Goal: Information Seeking & Learning: Learn about a topic

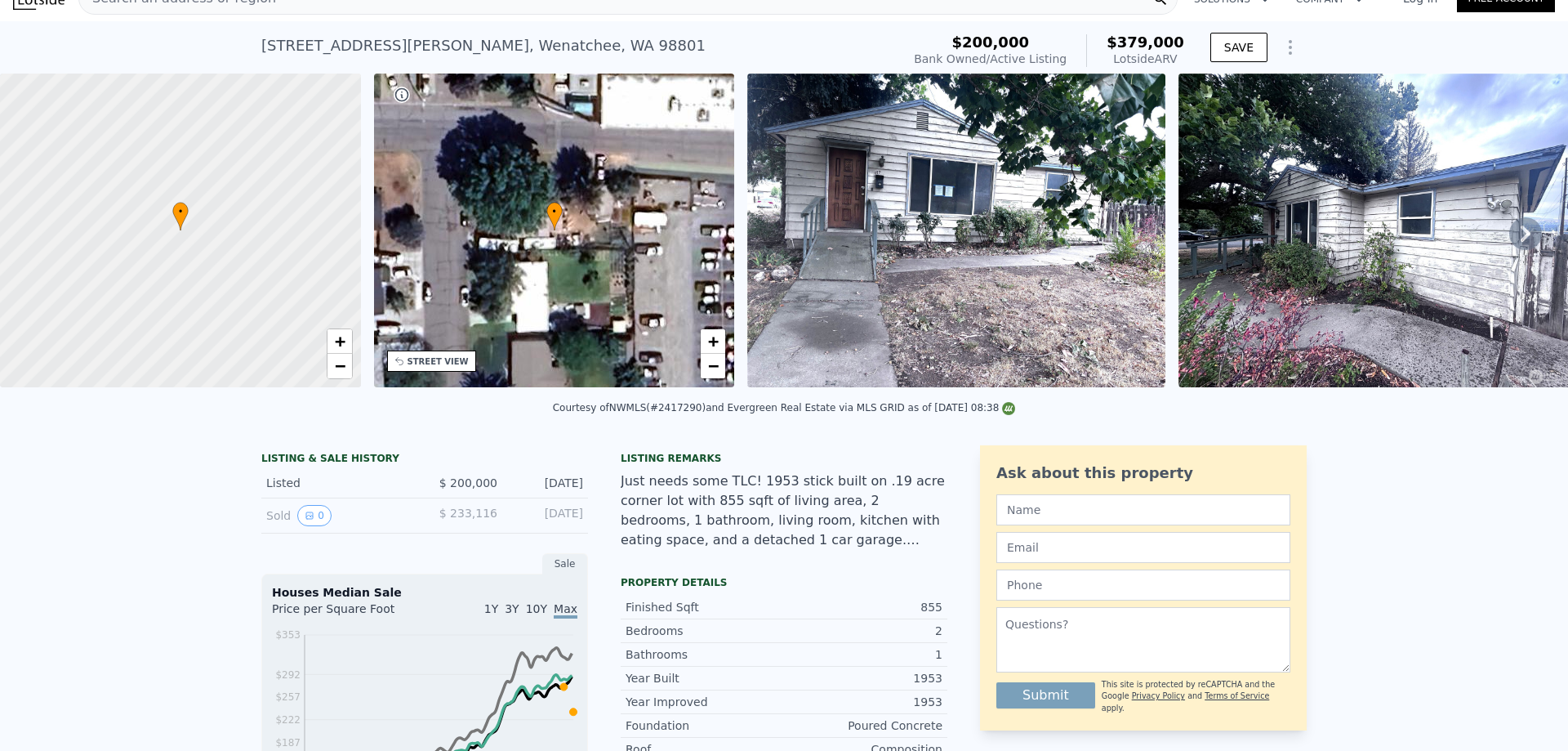
scroll to position [6, 0]
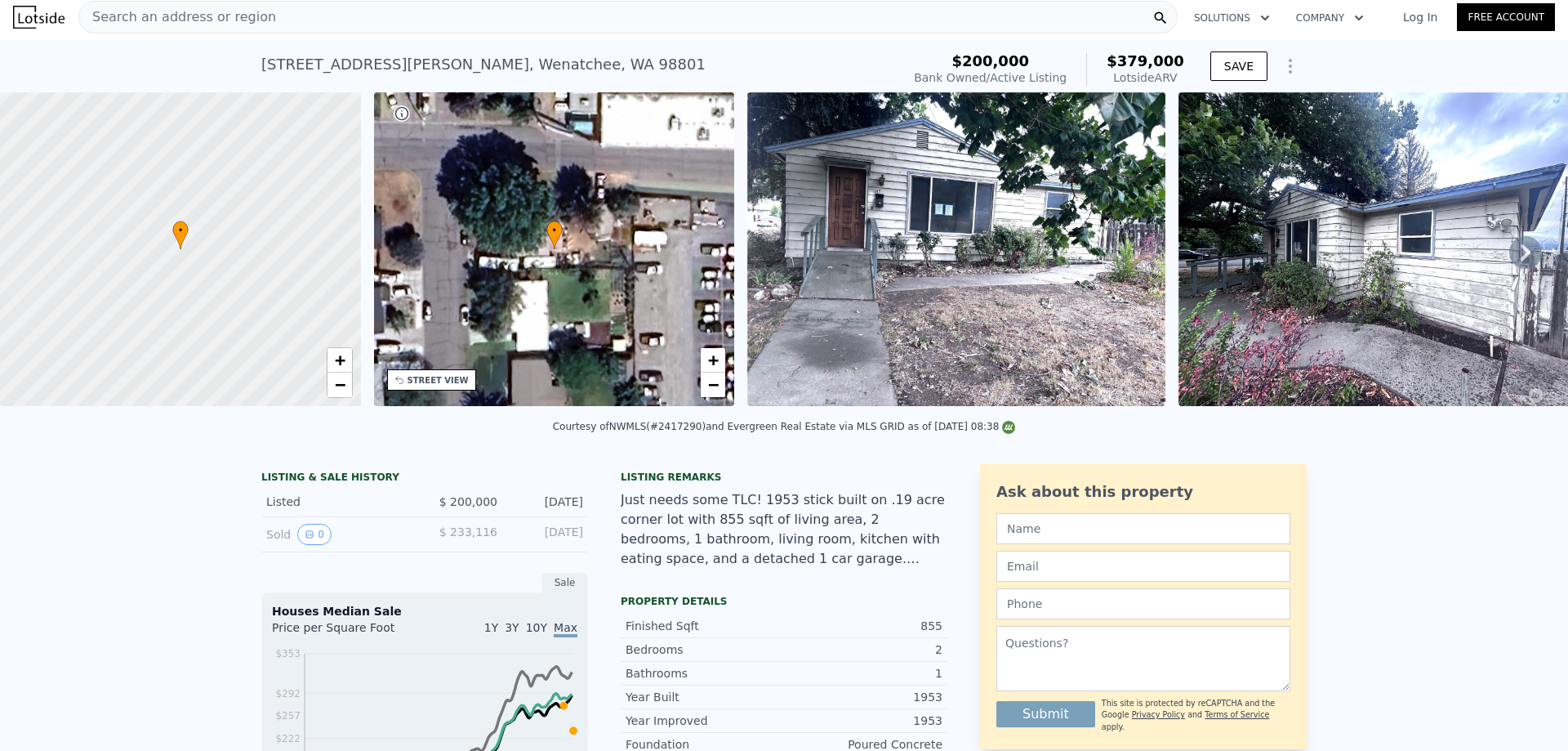
click at [865, 216] on img at bounding box center [956, 250] width 418 height 314
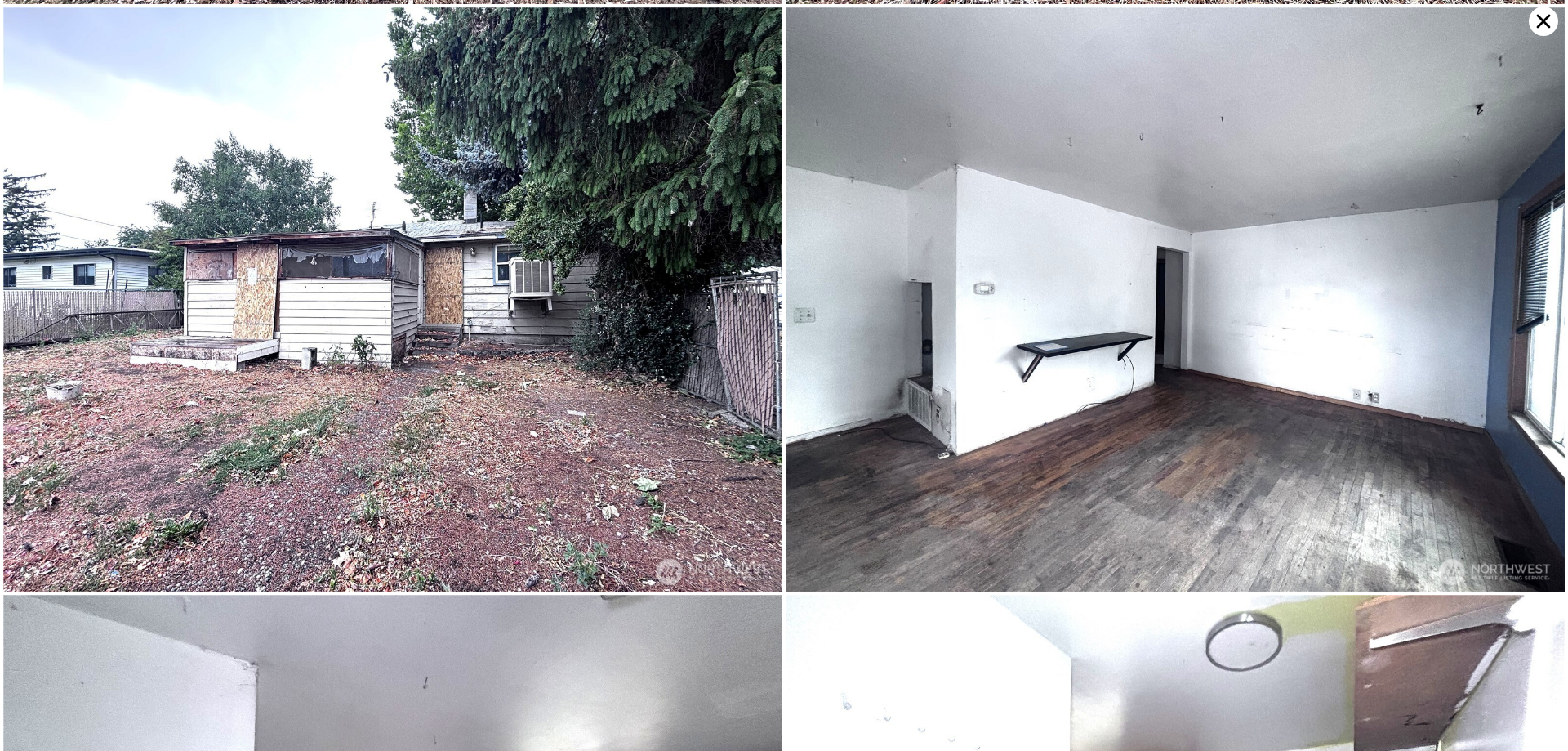
scroll to position [1751, 0]
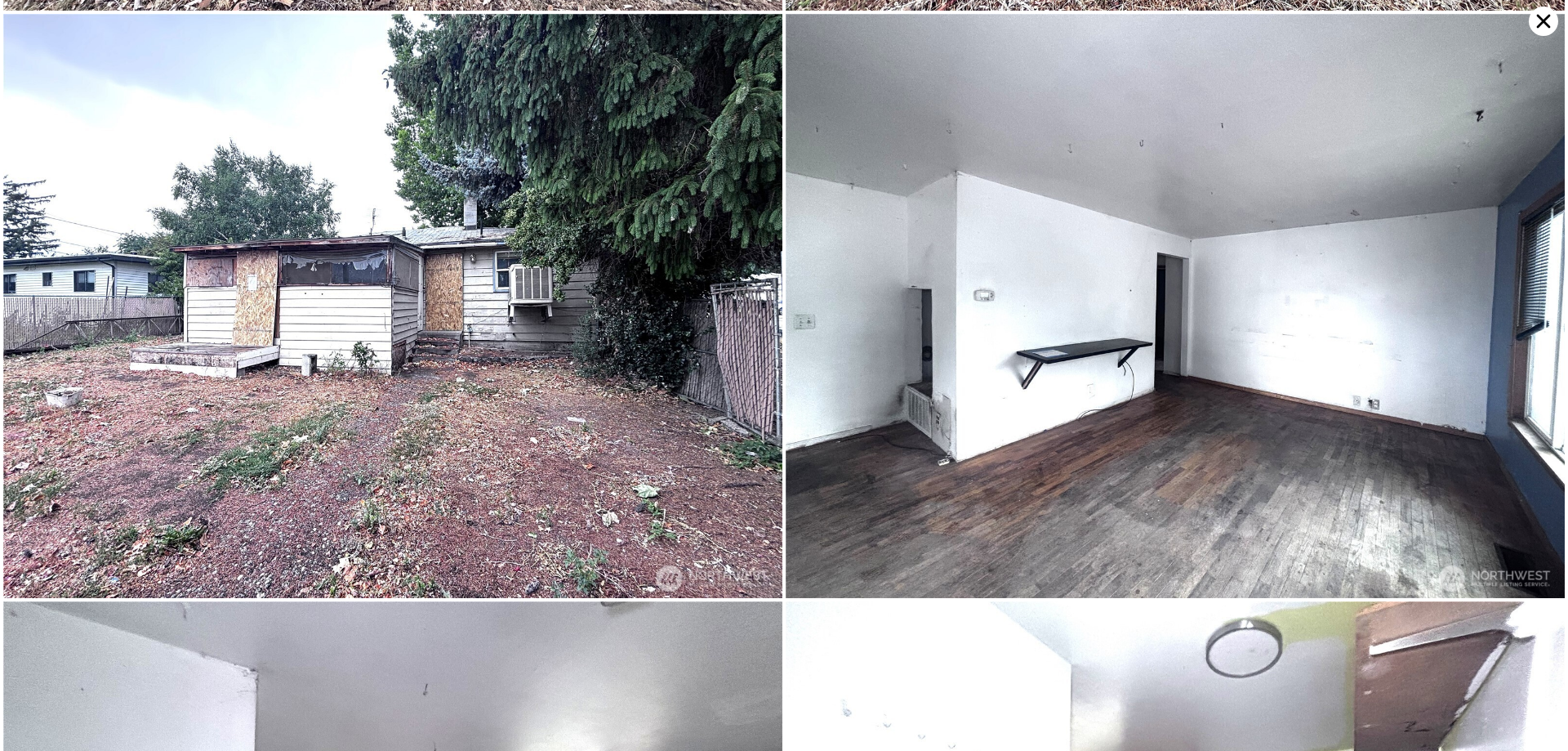
click at [1538, 18] on icon at bounding box center [1543, 21] width 30 height 30
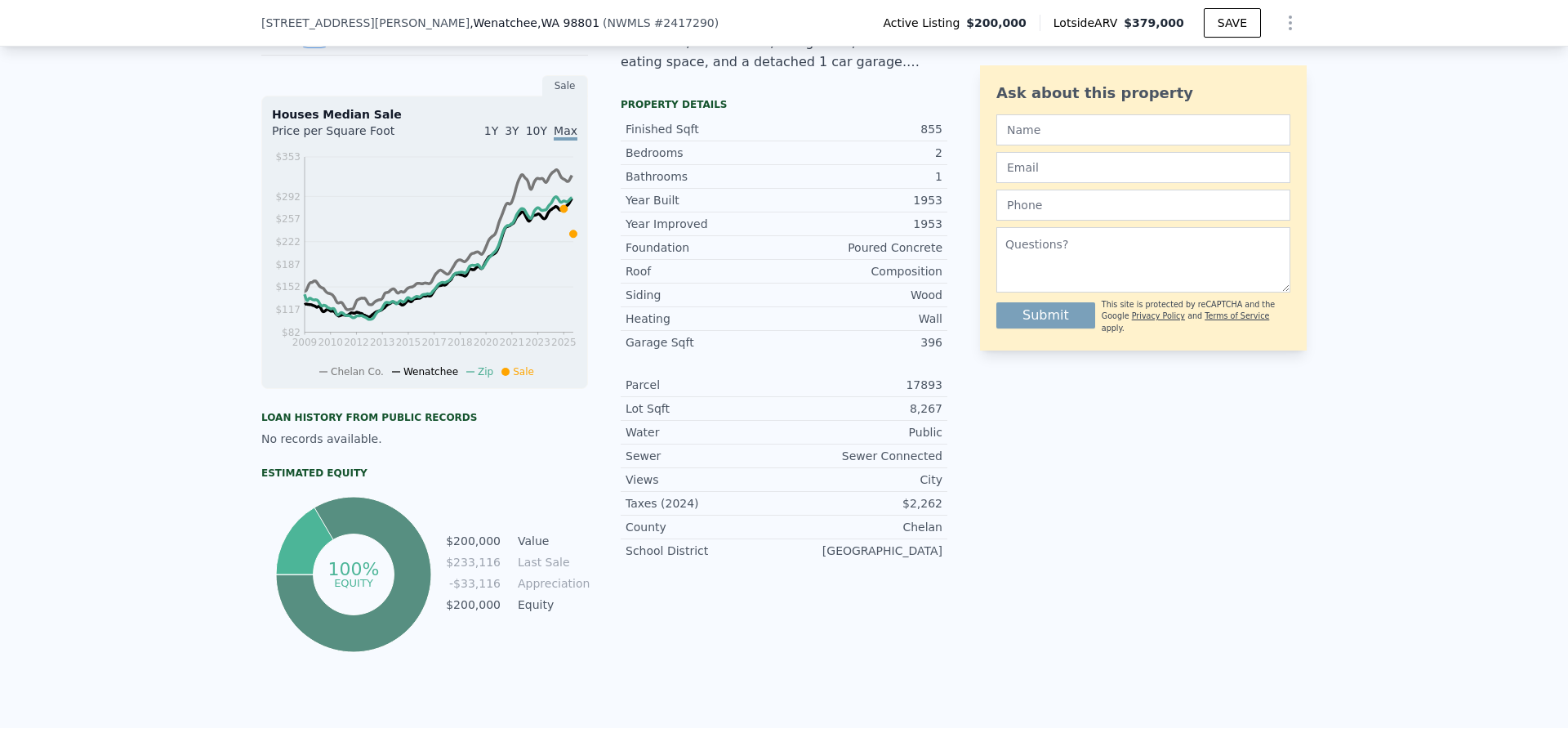
scroll to position [523, 0]
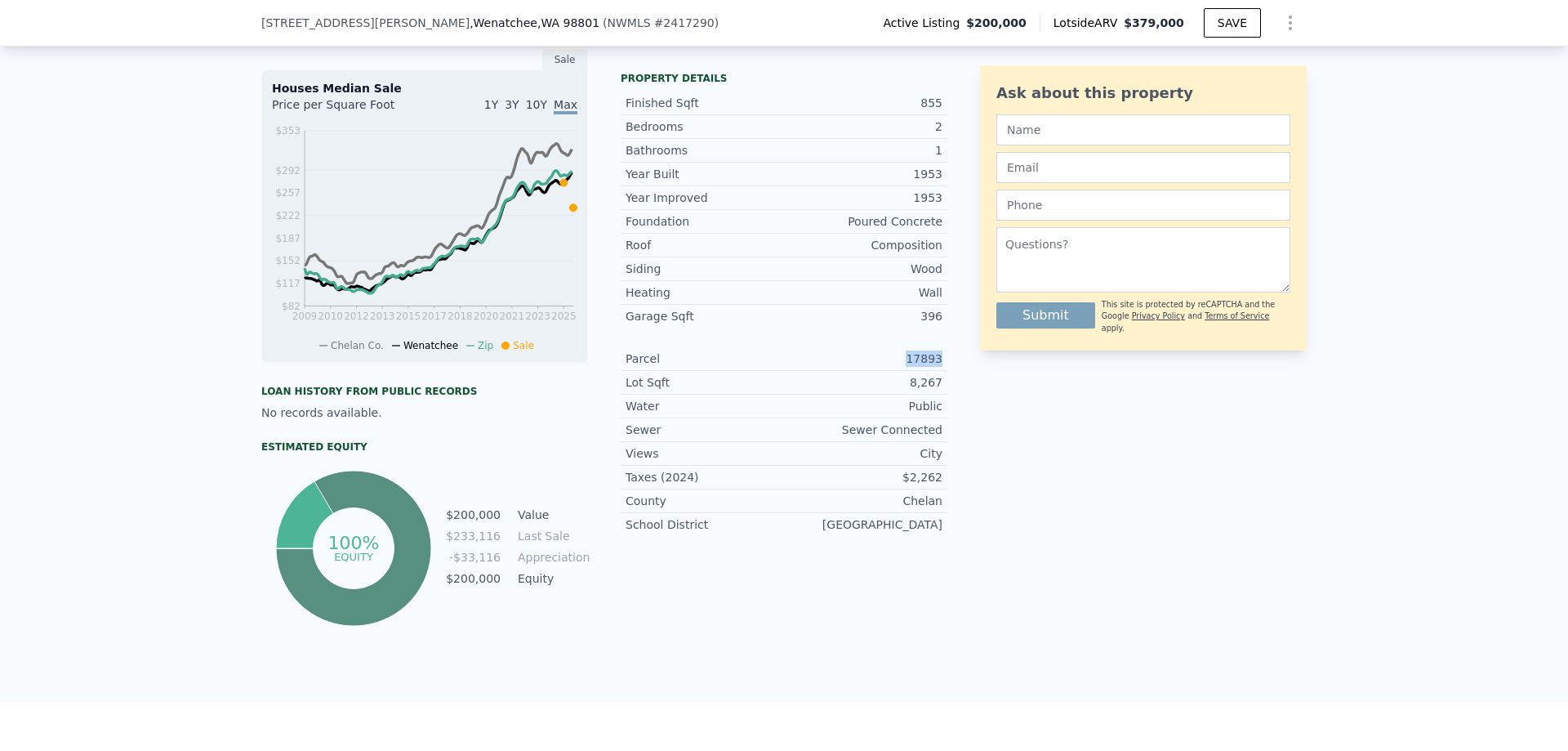
drag, startPoint x: 908, startPoint y: 365, endPoint x: 934, endPoint y: 365, distance: 26.0
click at [934, 365] on div "17893" at bounding box center [863, 359] width 159 height 16
copy div "17893"
click at [1357, 467] on div "LISTING & SALE HISTORY Listed $ 200,000 [DATE] Sold 0 $ 233,116 [DATE] Sale Hou…" at bounding box center [784, 315] width 1568 height 774
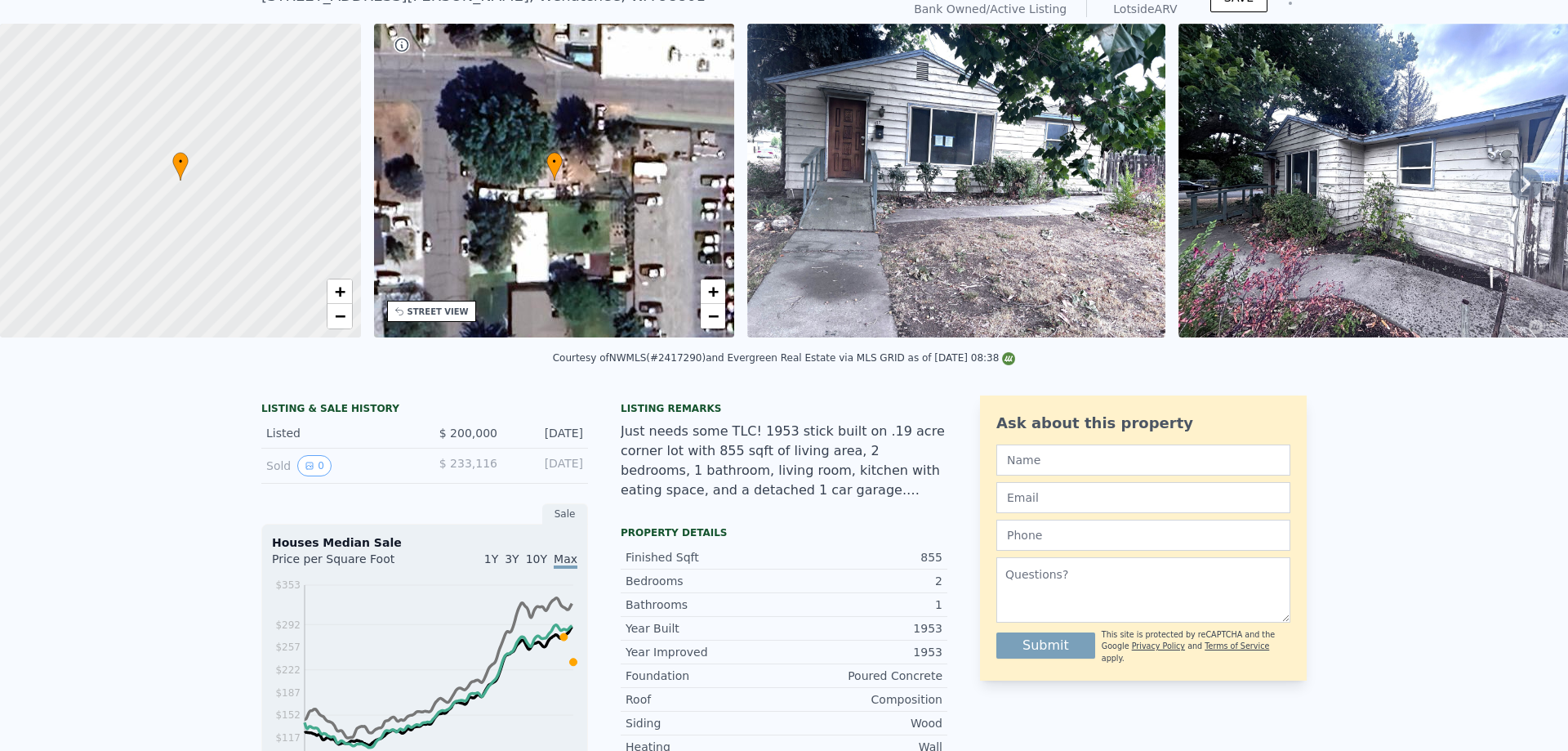
scroll to position [0, 0]
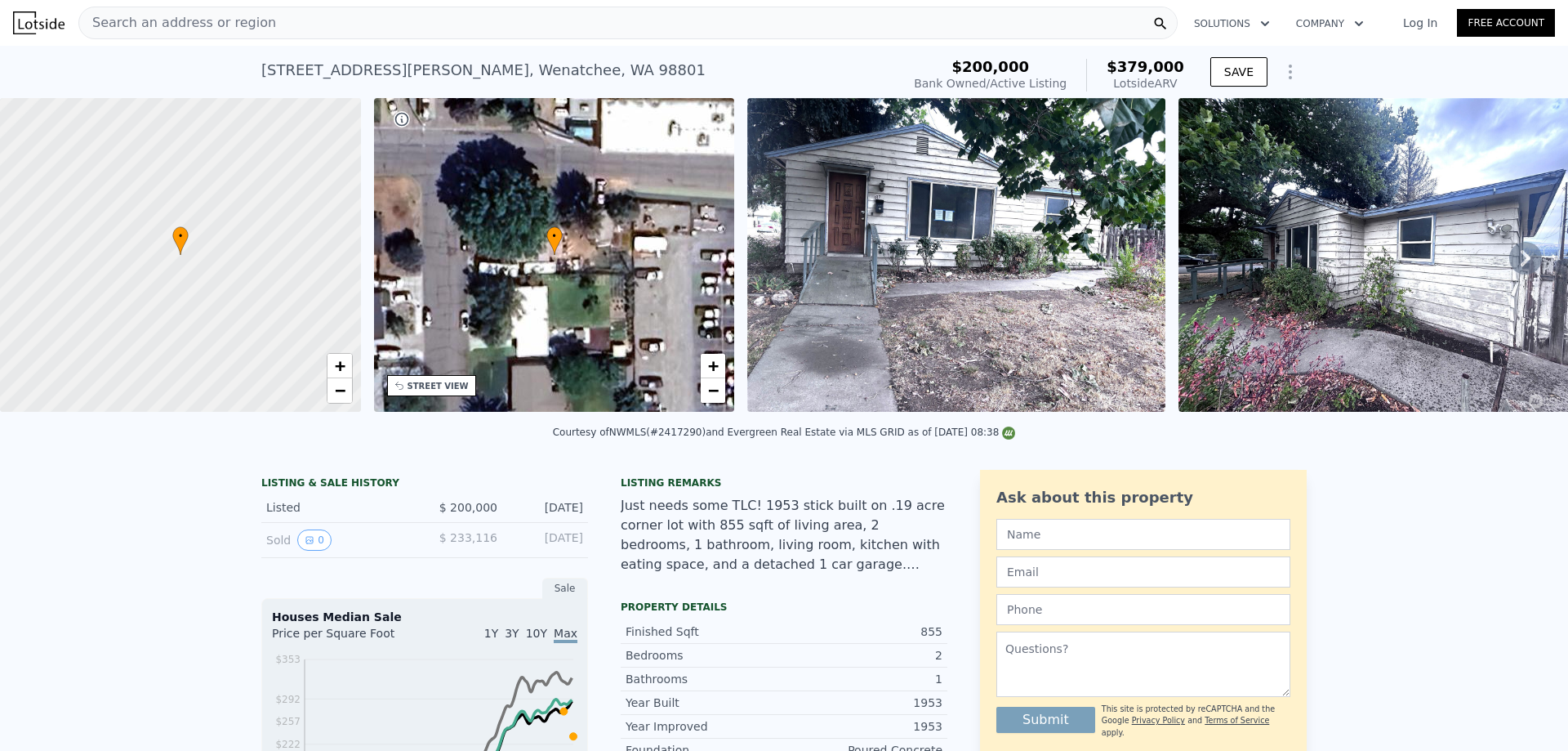
click at [828, 569] on div "Just needs some TLC! 1953 stick built on .19 acre corner lot with 855 sqft of l…" at bounding box center [784, 536] width 327 height 78
click at [904, 255] on img at bounding box center [956, 255] width 418 height 314
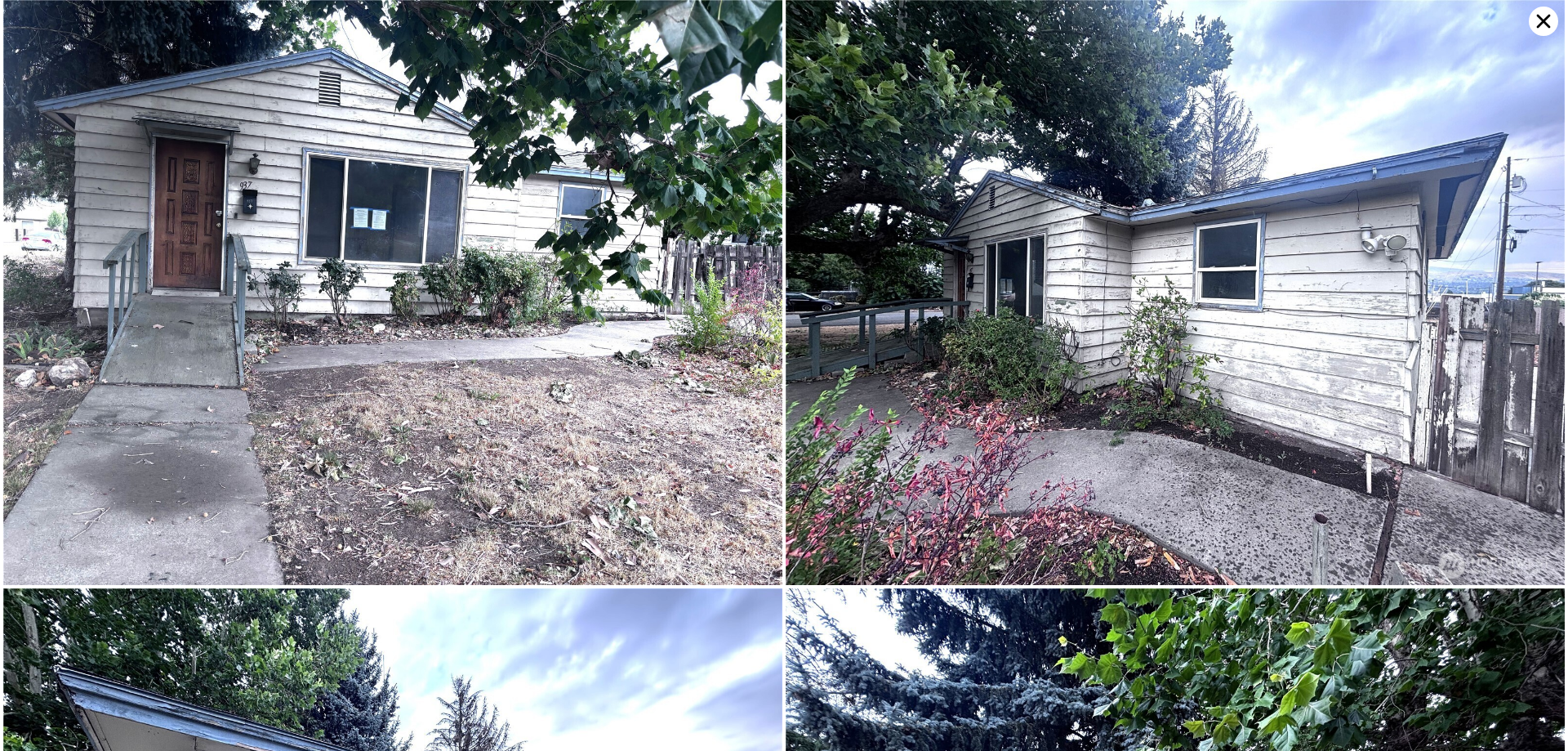
click at [577, 307] on img at bounding box center [392, 293] width 779 height 585
click at [1074, 182] on img at bounding box center [1175, 293] width 779 height 585
click at [1542, 32] on icon at bounding box center [1543, 21] width 30 height 30
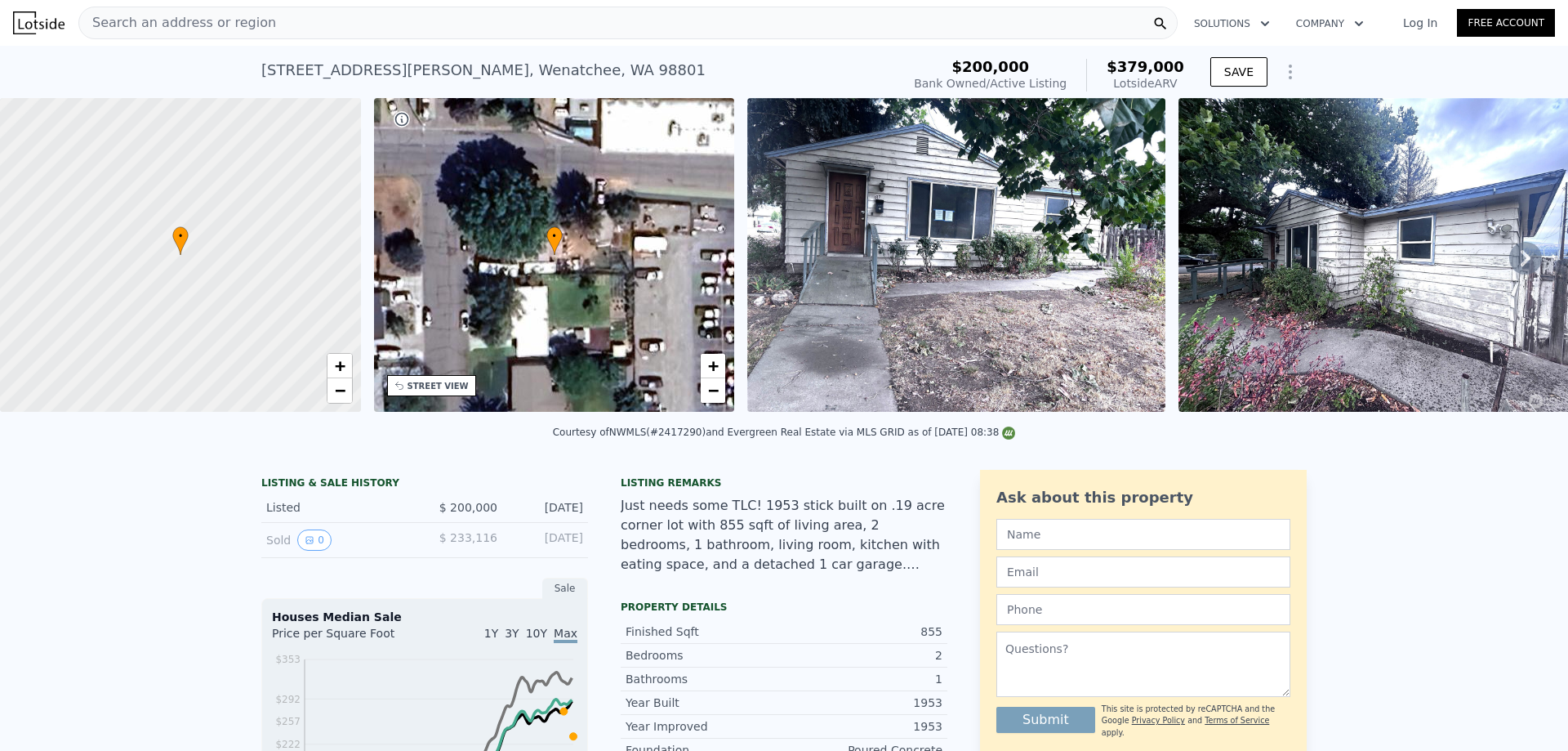
click at [799, 565] on div "Just needs some TLC! 1953 stick built on .19 acre corner lot with 855 sqft of l…" at bounding box center [784, 536] width 327 height 78
click at [882, 457] on div "Courtesy of NWMLS (#2417290) and Evergreen Real Estate via MLS GRID as of [DATE…" at bounding box center [784, 437] width 1568 height 39
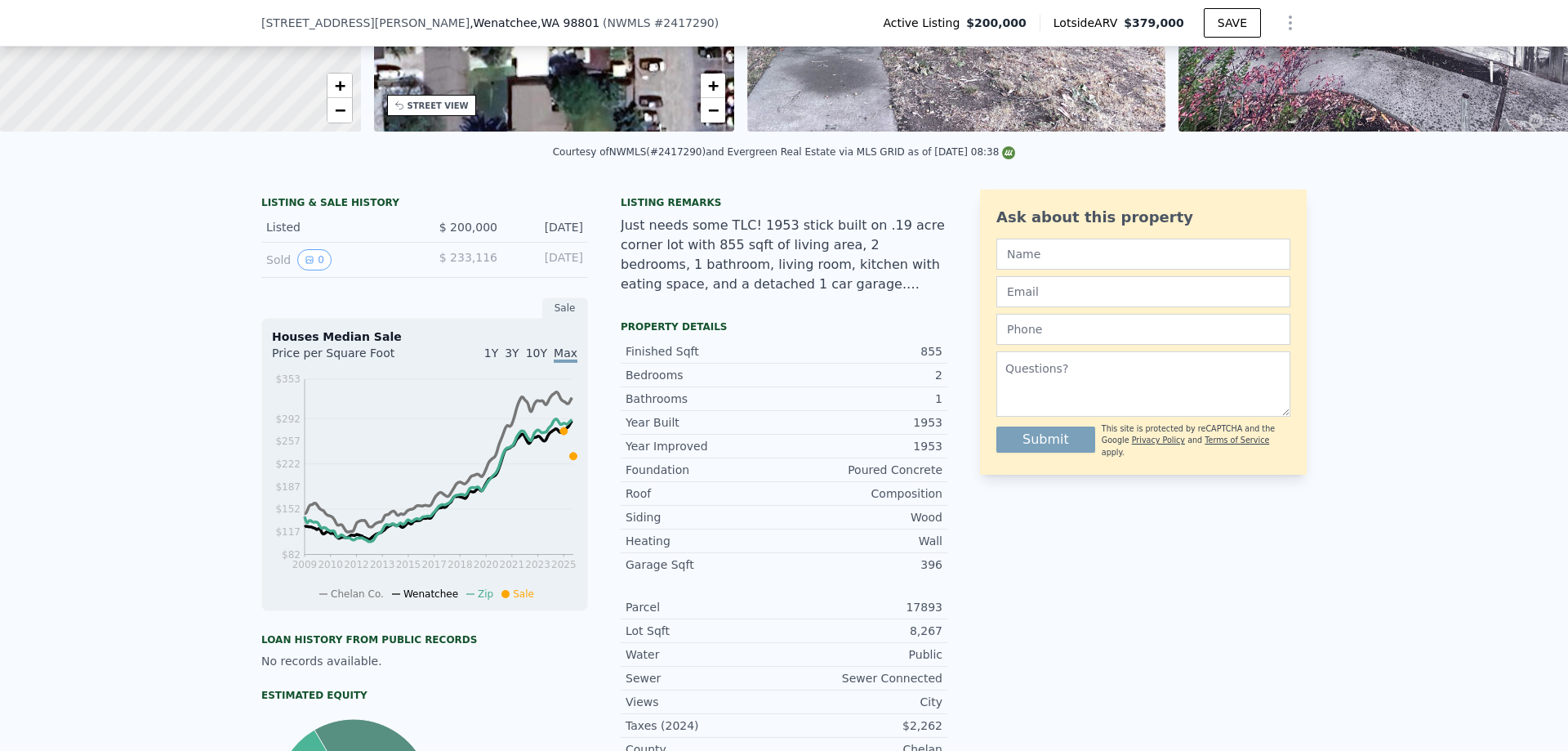
scroll to position [284, 0]
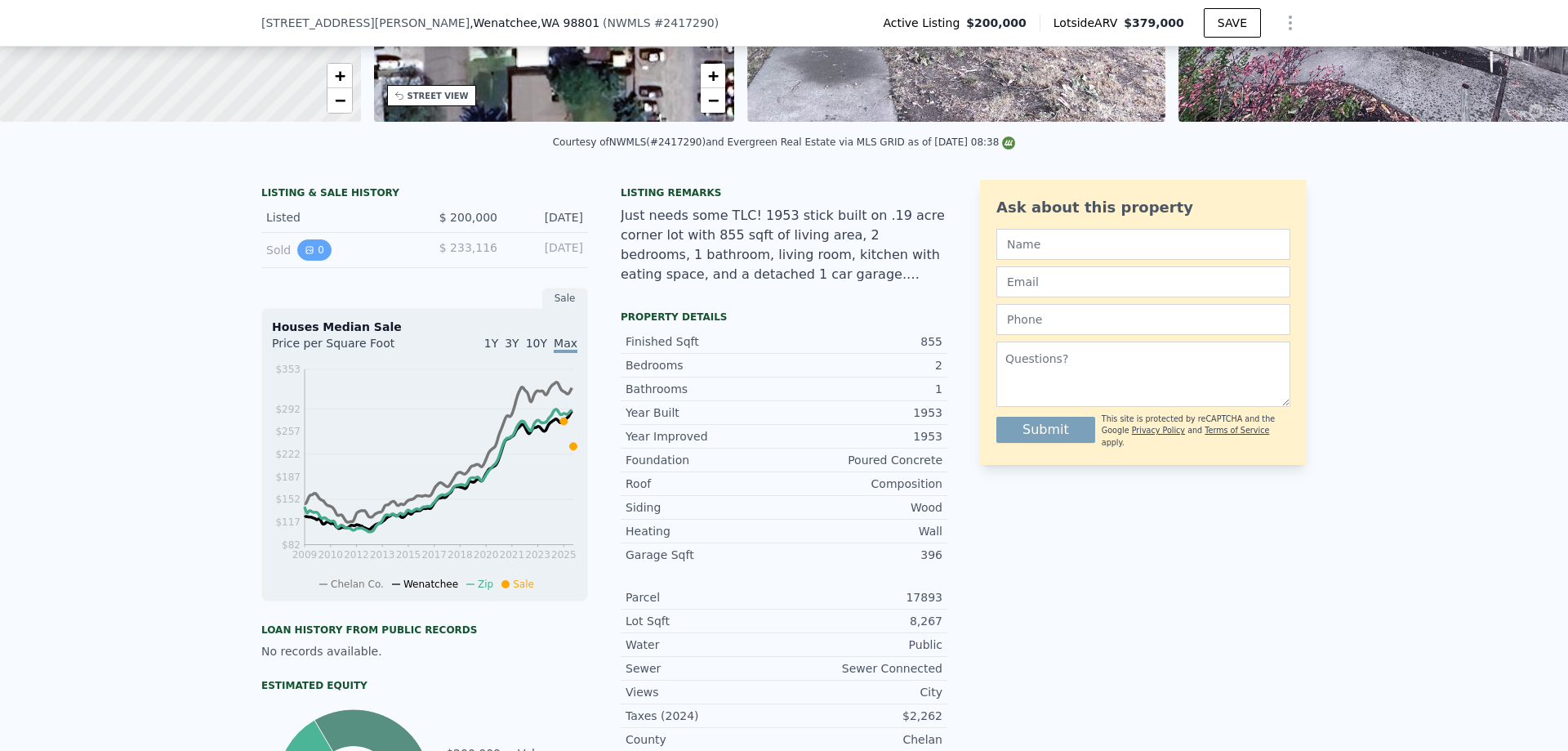
click at [308, 259] on button "0" at bounding box center [315, 250] width 34 height 21
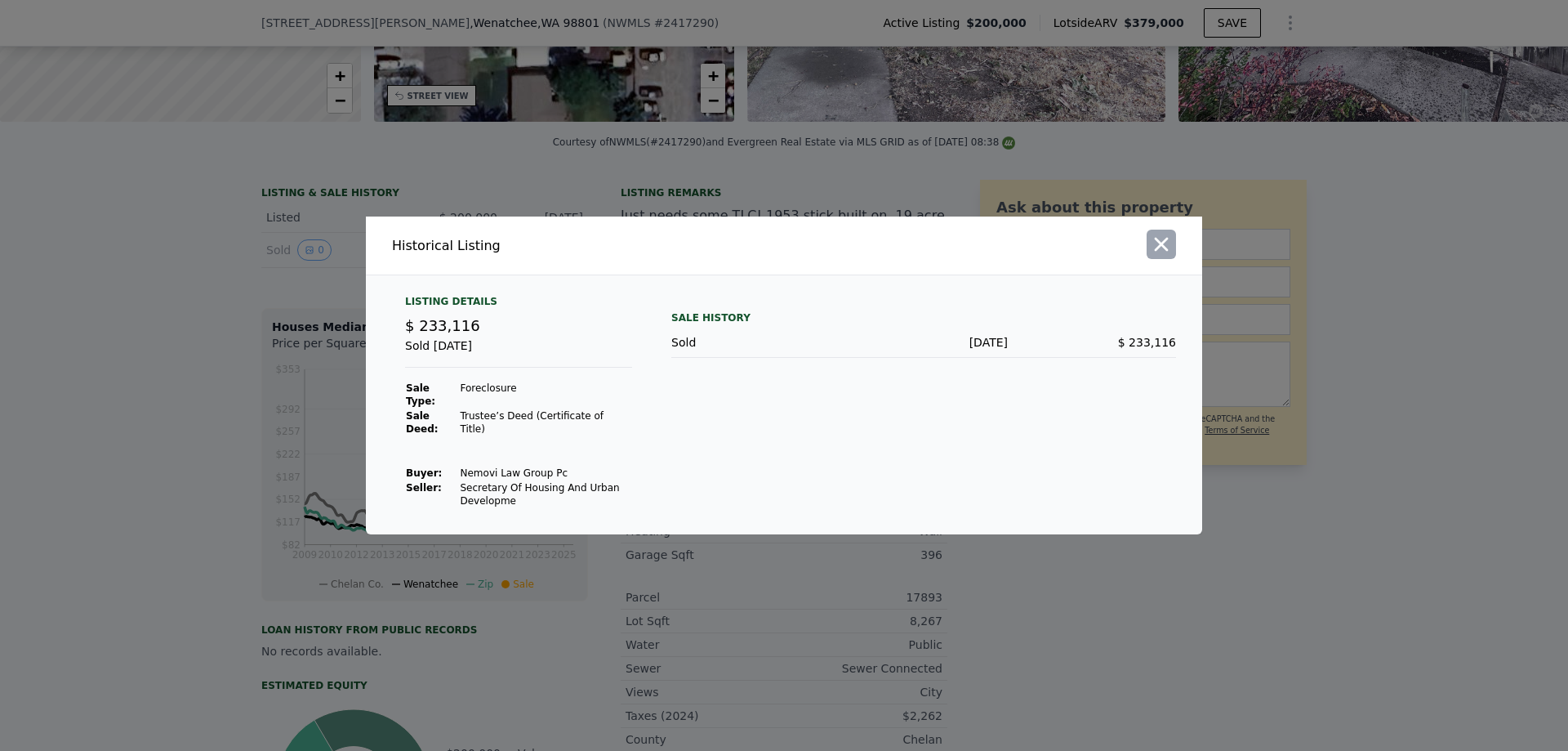
click at [1165, 244] on icon "button" at bounding box center [1162, 244] width 23 height 23
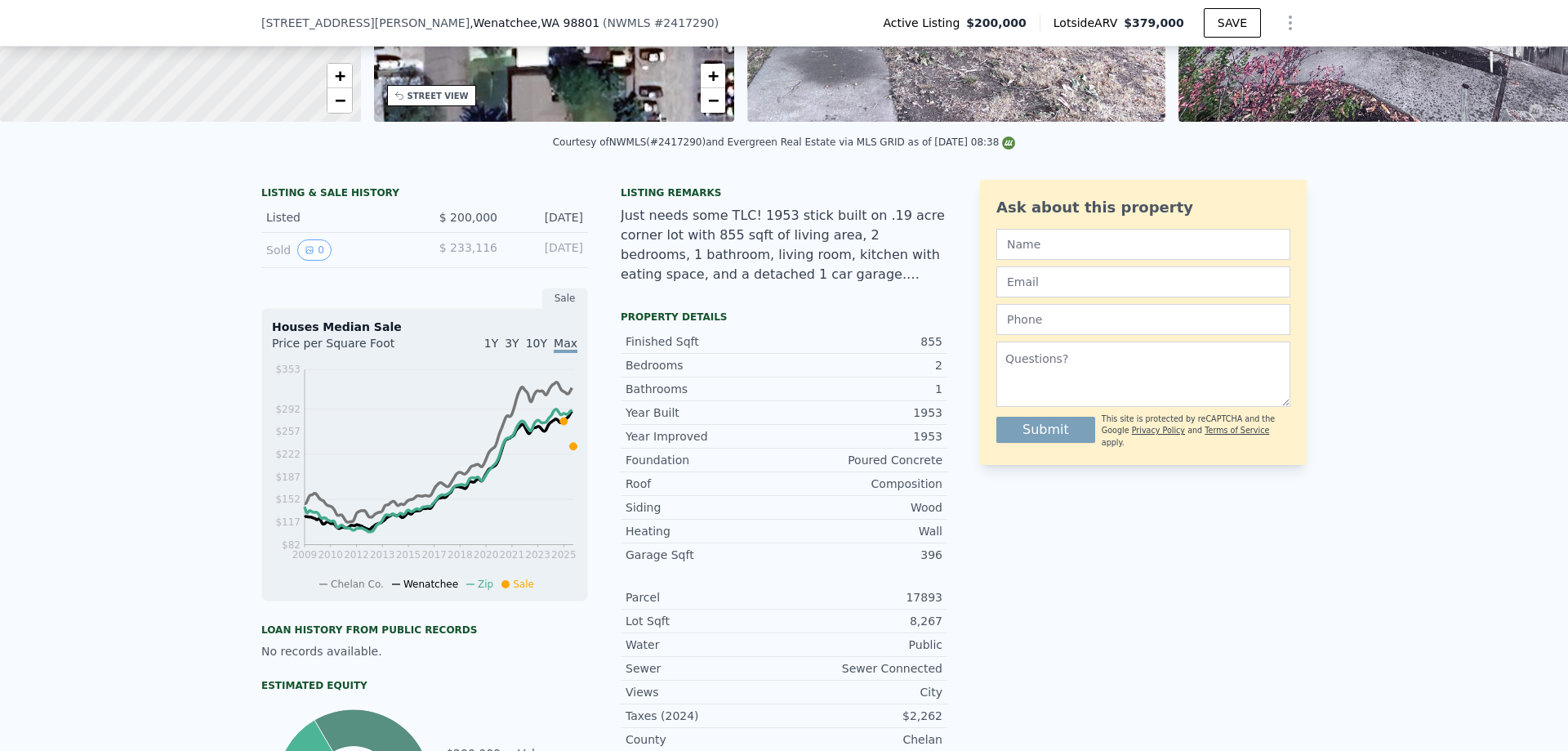
click at [1333, 252] on div "LISTING & SALE HISTORY Listed $ 200,000 [DATE] Sold 0 $ 233,116 [DATE] Sale Hou…" at bounding box center [784, 553] width 1568 height 774
click at [1324, 211] on div "LISTING & SALE HISTORY Listed $ 200,000 [DATE] Sold 0 $ 233,116 [DATE] Sale Hou…" at bounding box center [784, 553] width 1568 height 774
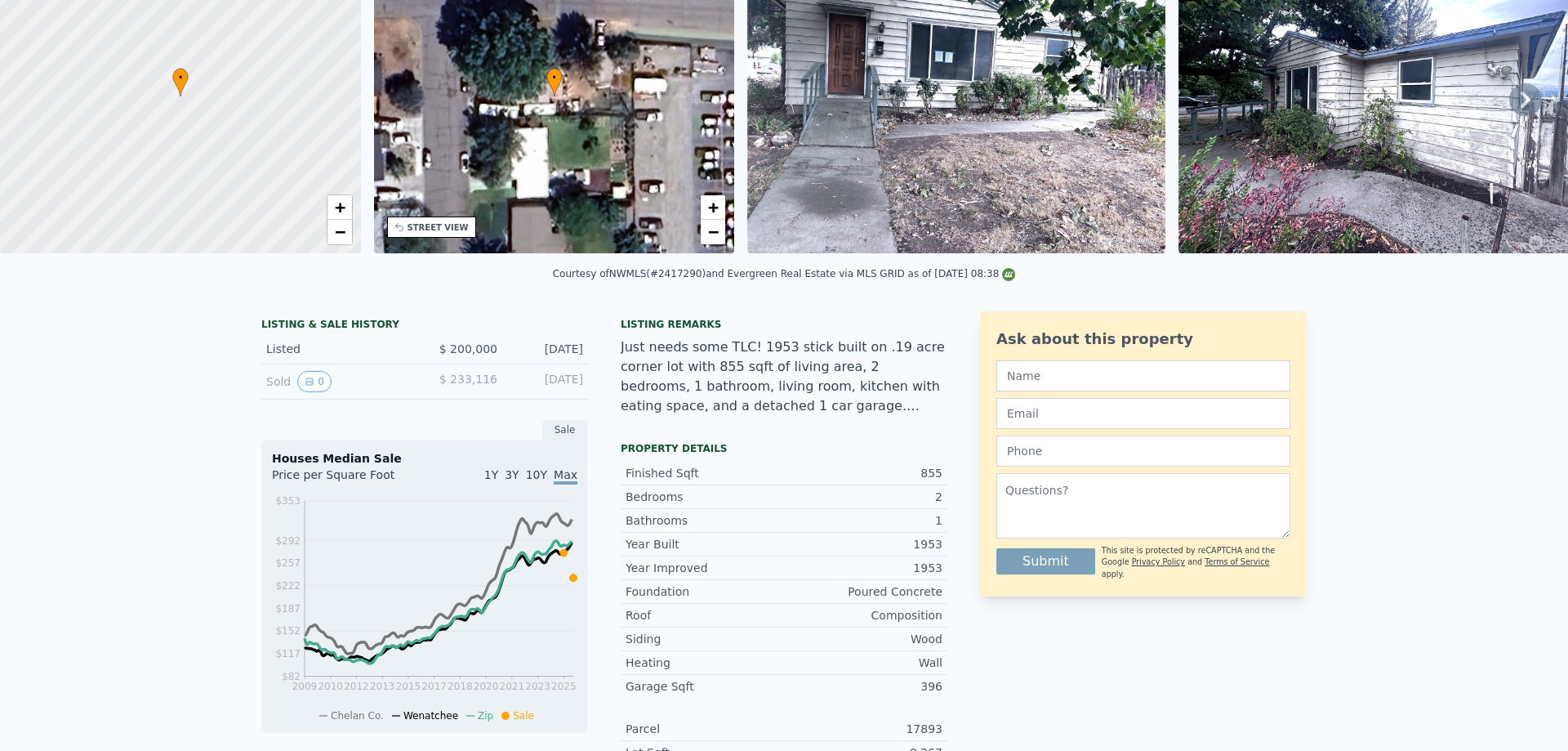
scroll to position [0, 0]
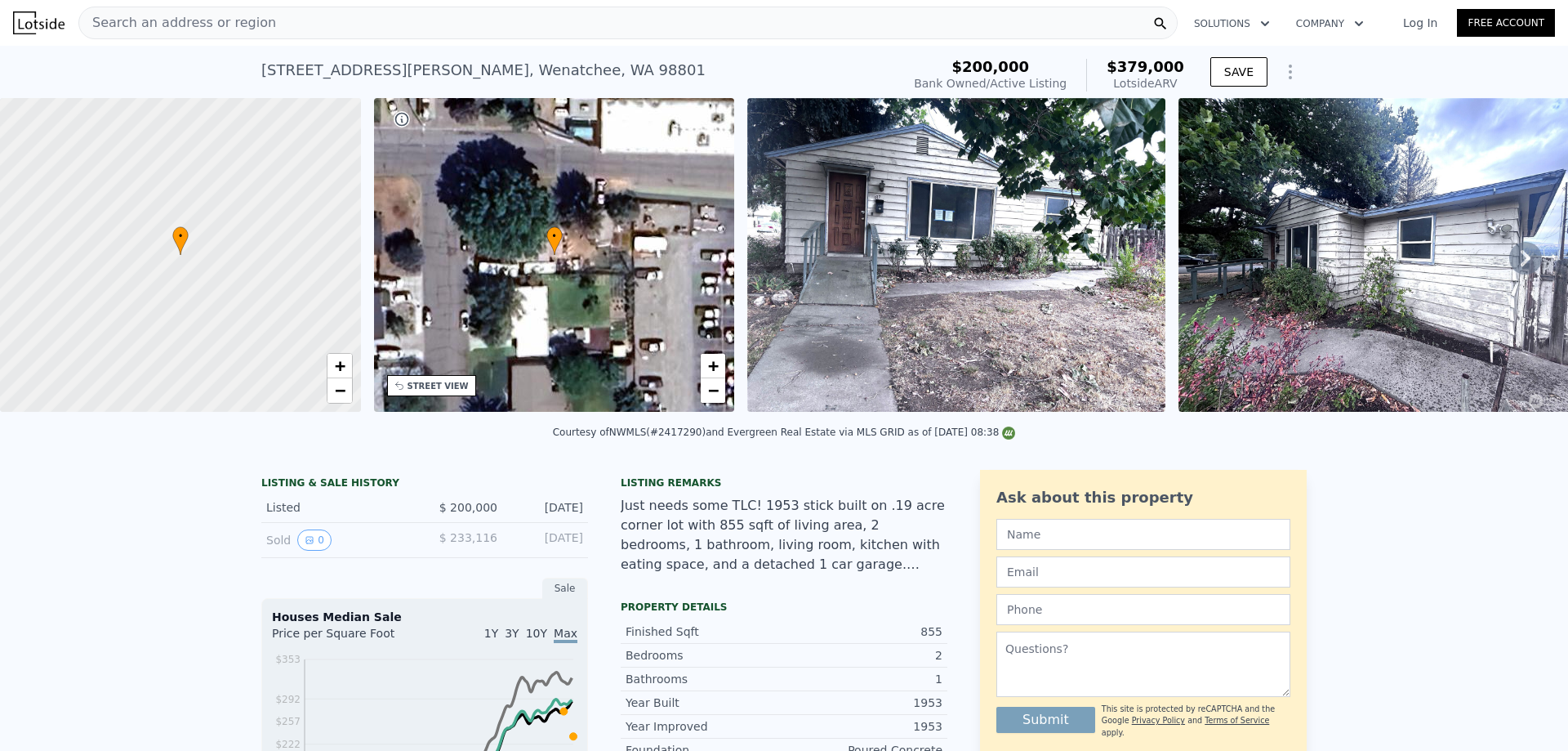
click at [822, 557] on div "Just needs some TLC! 1953 stick built on .19 acre corner lot with 855 sqft of l…" at bounding box center [784, 536] width 327 height 78
click at [891, 239] on img at bounding box center [956, 255] width 418 height 314
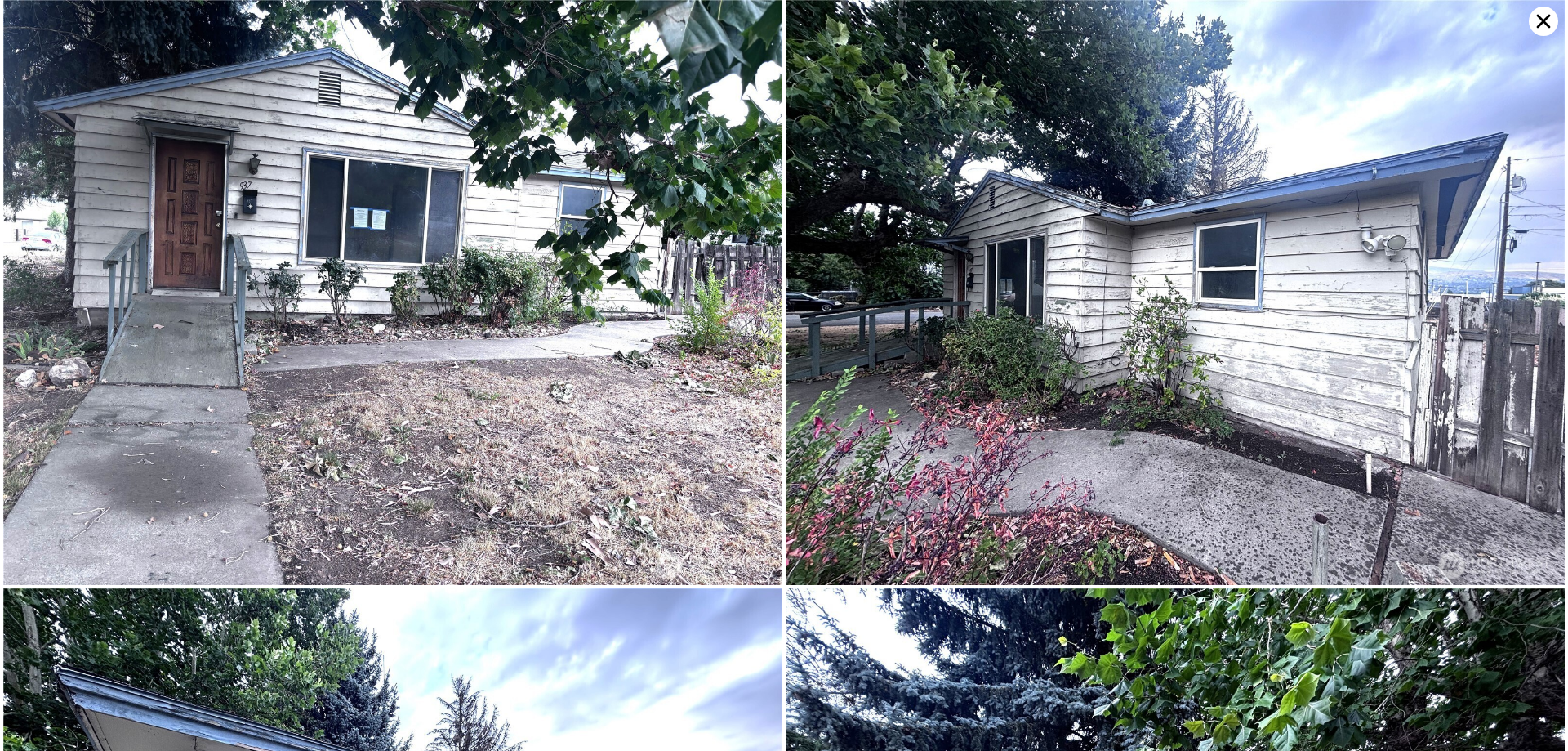
click at [608, 268] on img at bounding box center [392, 293] width 779 height 585
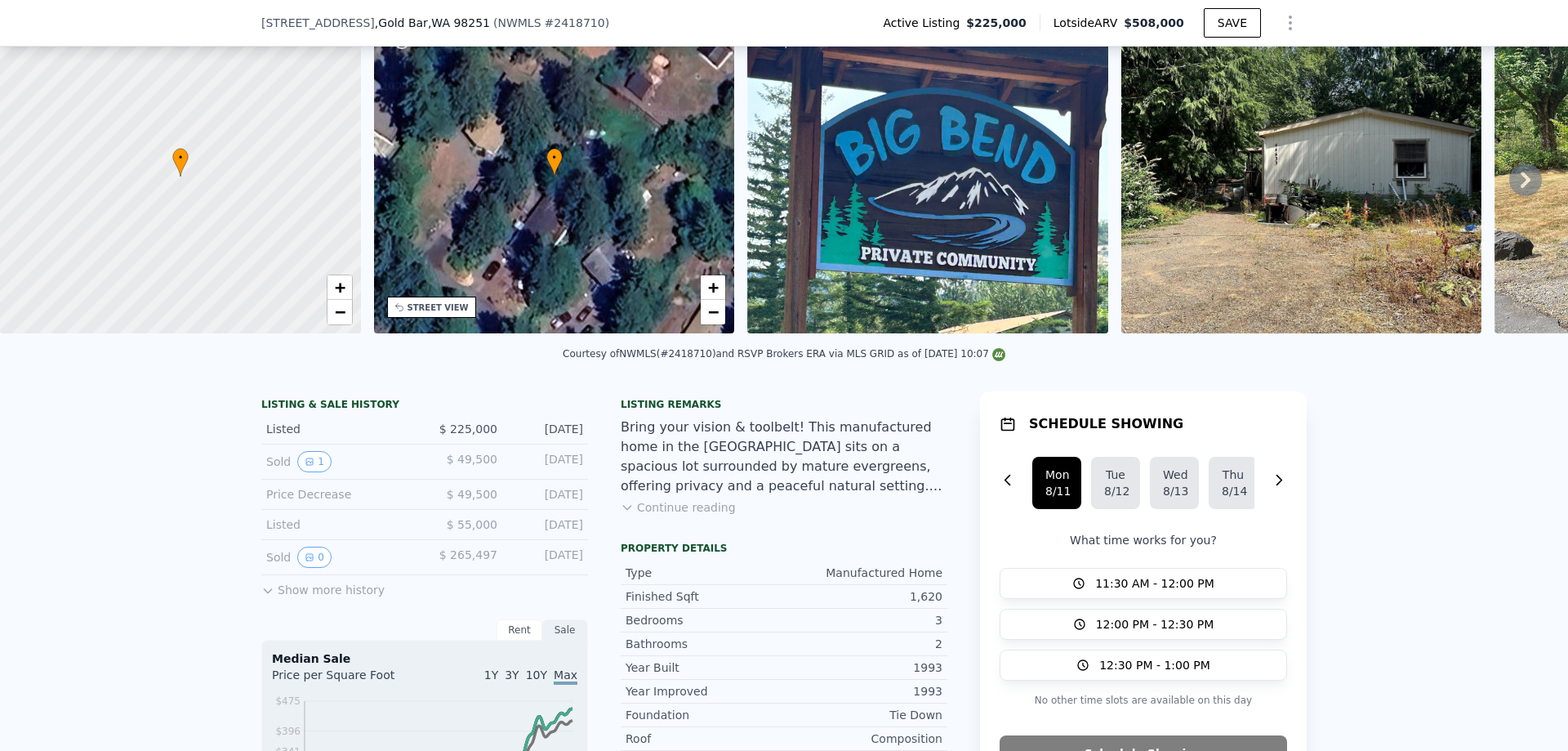
scroll to position [79, 0]
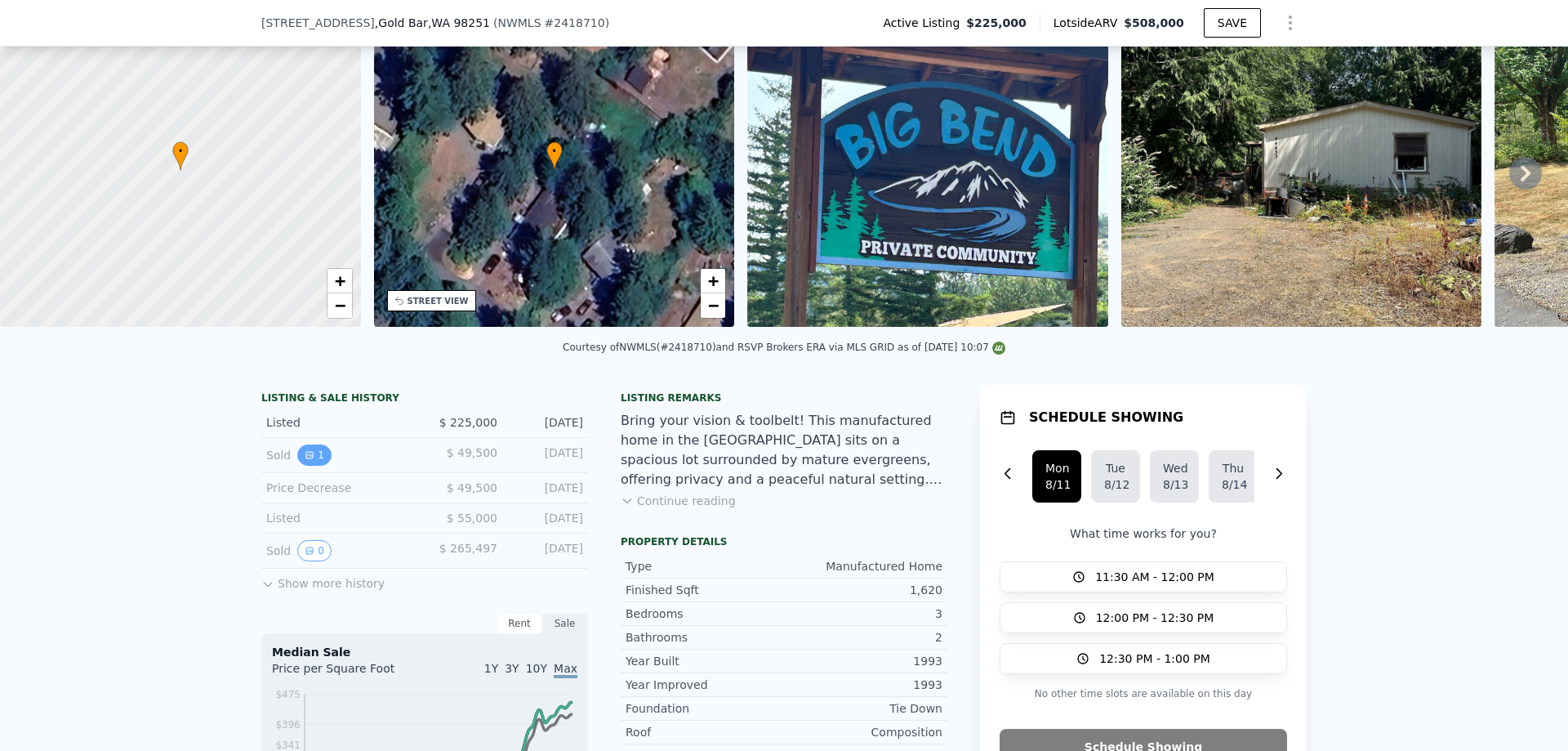
click at [305, 460] on icon "View historical data" at bounding box center [310, 455] width 10 height 10
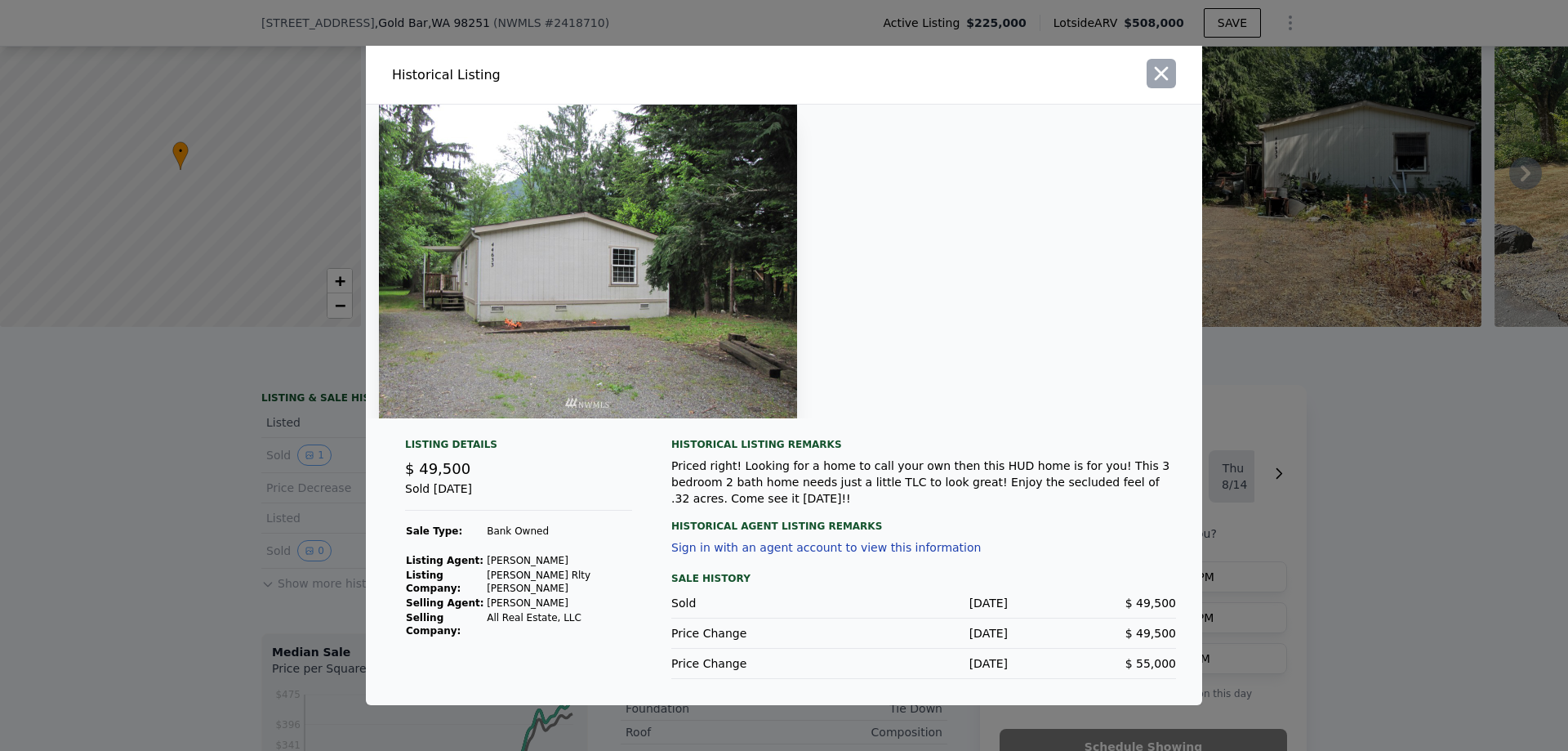
click at [1159, 85] on icon "button" at bounding box center [1162, 74] width 23 height 23
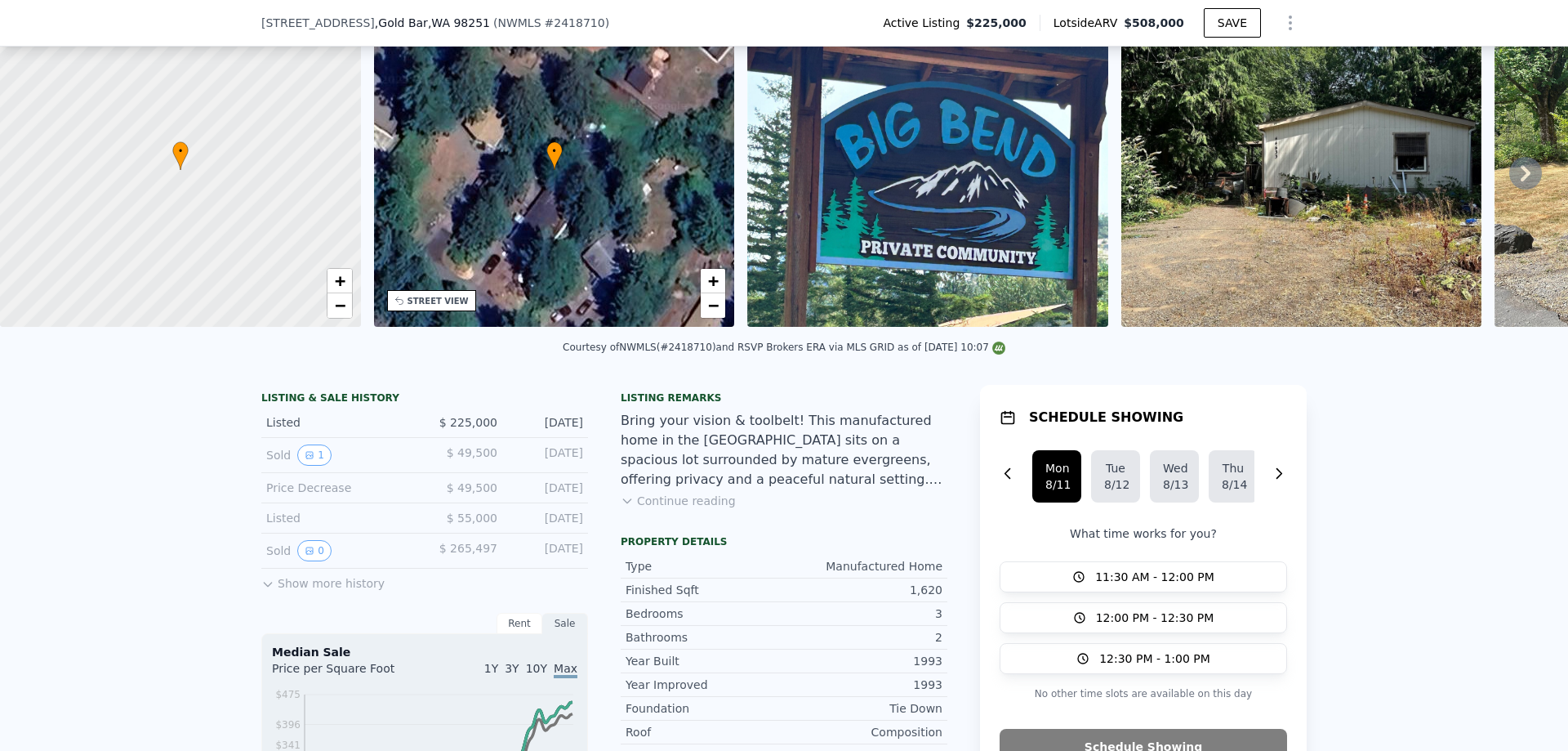
click at [1165, 189] on img at bounding box center [1302, 170] width 361 height 314
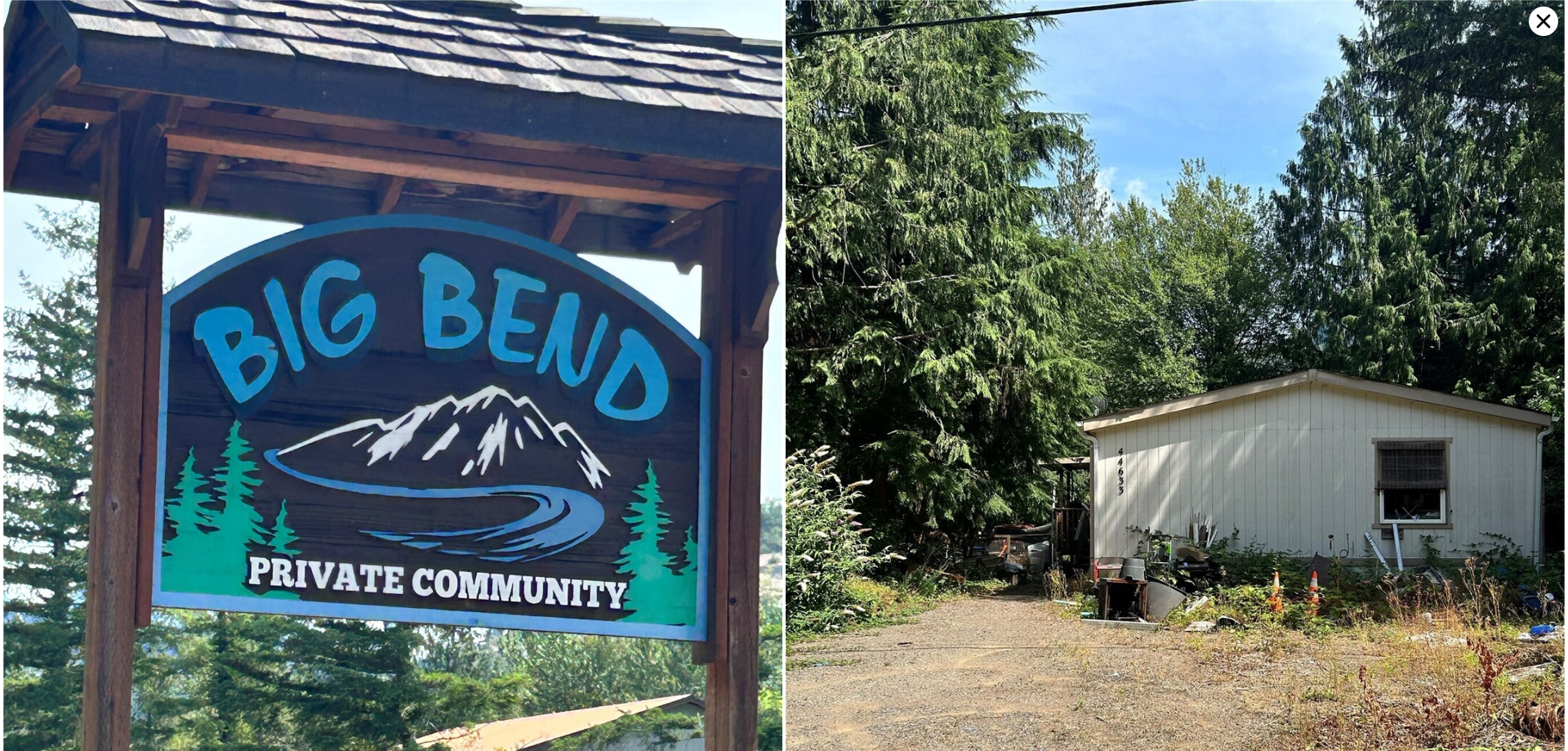
click at [1187, 287] on img at bounding box center [1175, 519] width 779 height 1040
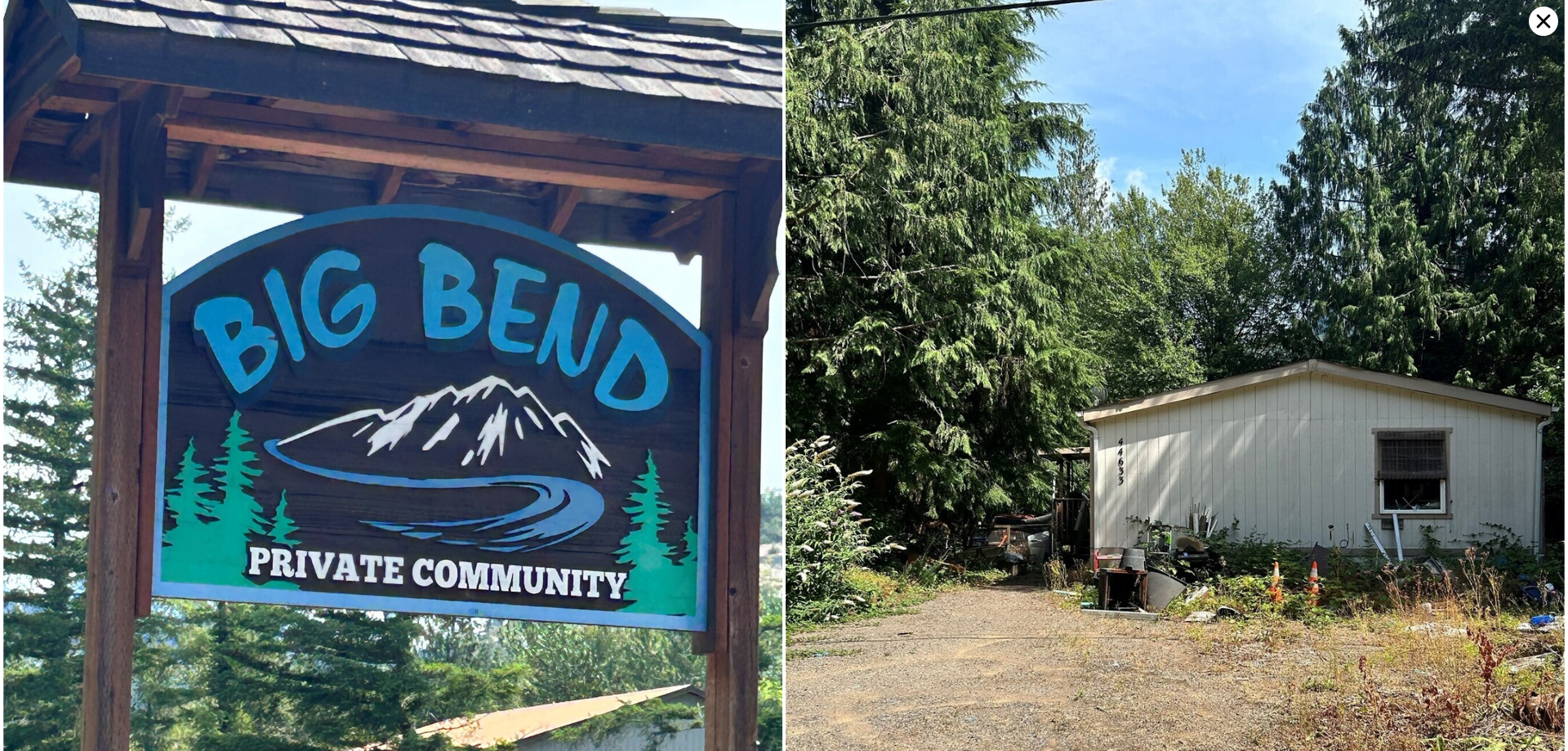
scroll to position [0, 0]
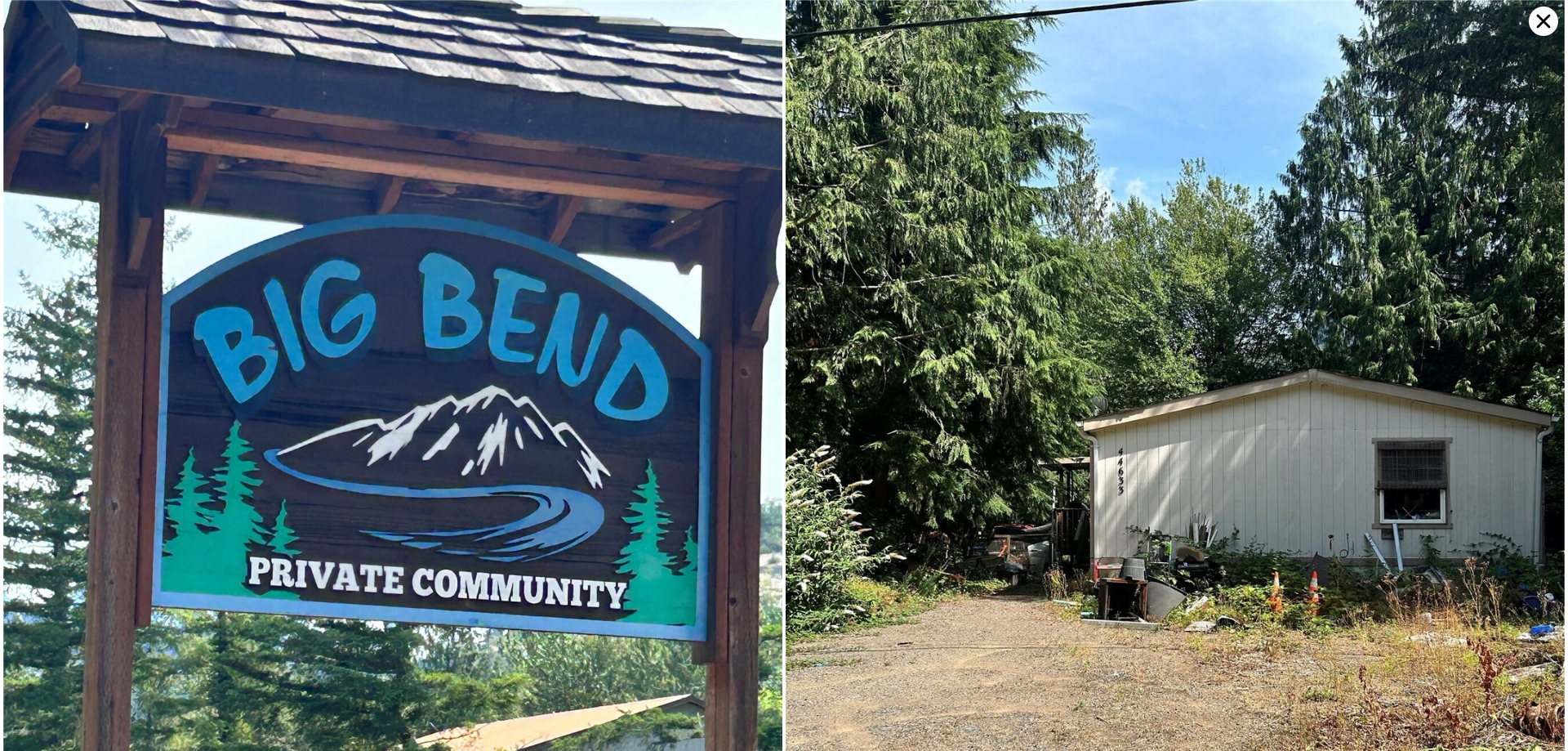
click at [1539, 29] on icon at bounding box center [1543, 21] width 30 height 30
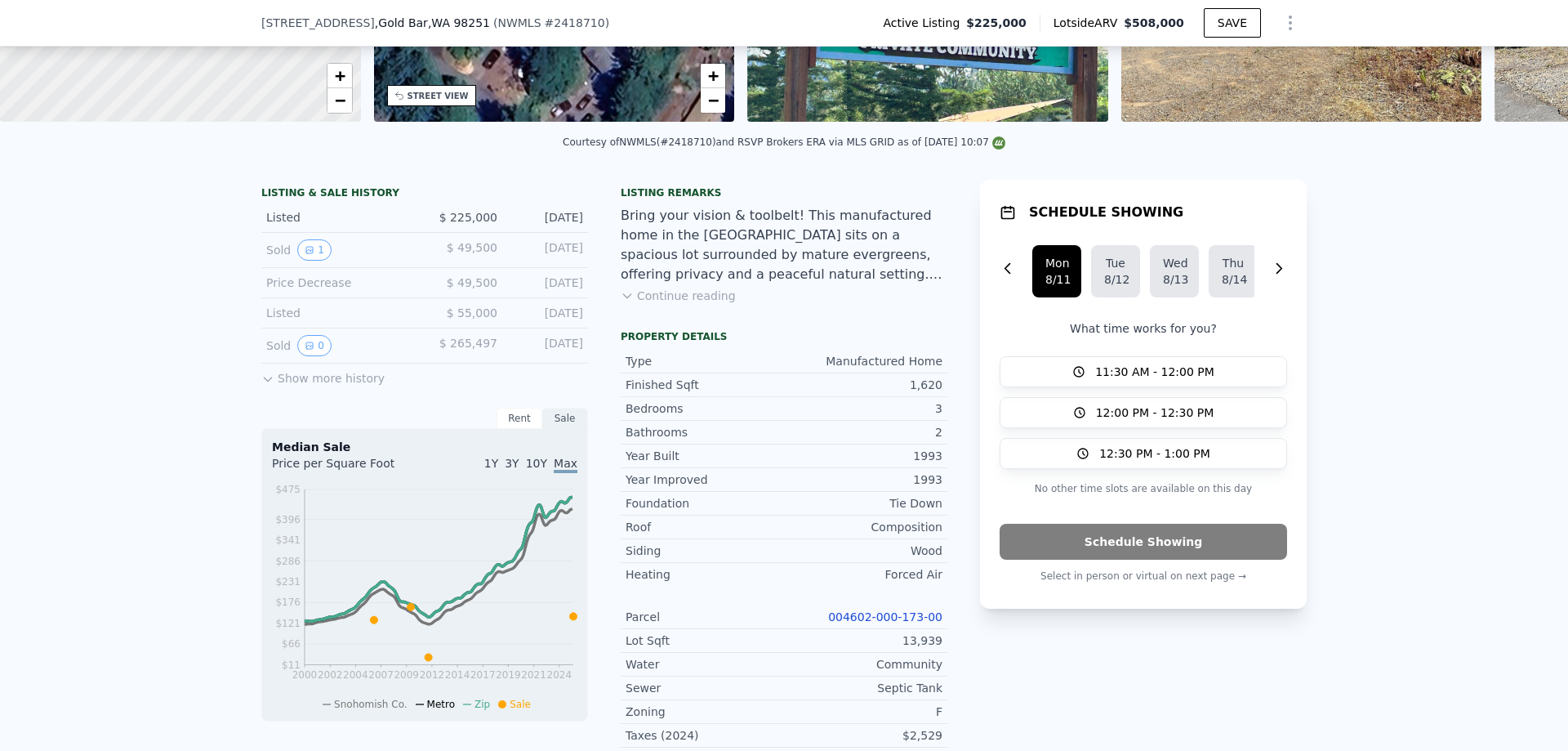
scroll to position [283, 0]
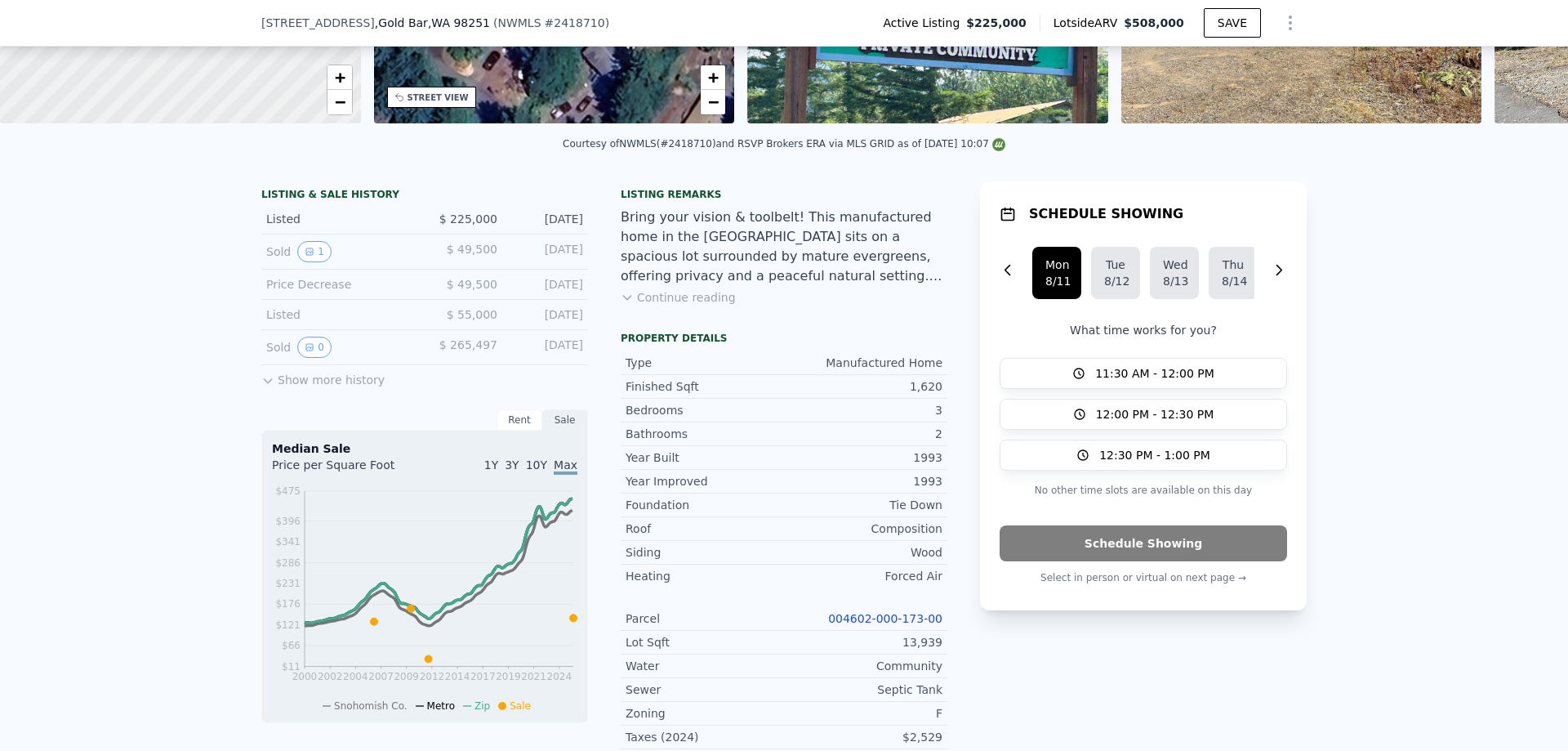
click at [884, 626] on link "004602-000-173-00" at bounding box center [885, 619] width 115 height 13
